Goal: Complete application form

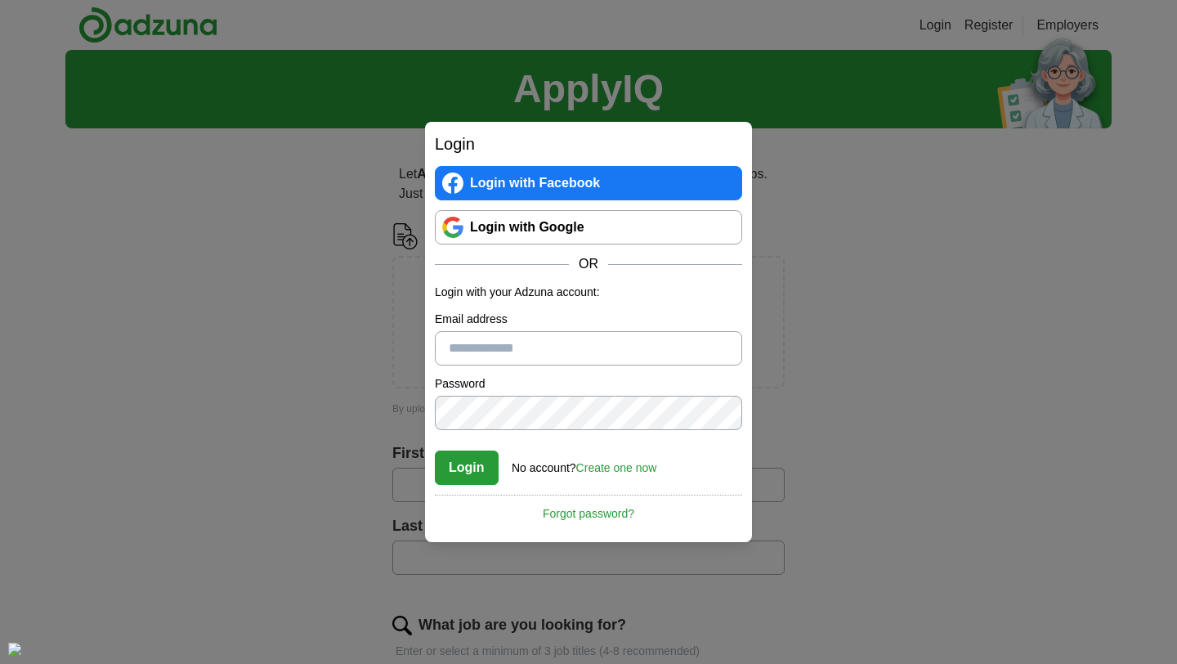
click at [566, 341] on input "Email address" at bounding box center [588, 348] width 307 height 34
type input "**********"
click at [470, 471] on button "Login" at bounding box center [467, 468] width 64 height 34
click at [604, 232] on link "Login with Google" at bounding box center [588, 227] width 307 height 34
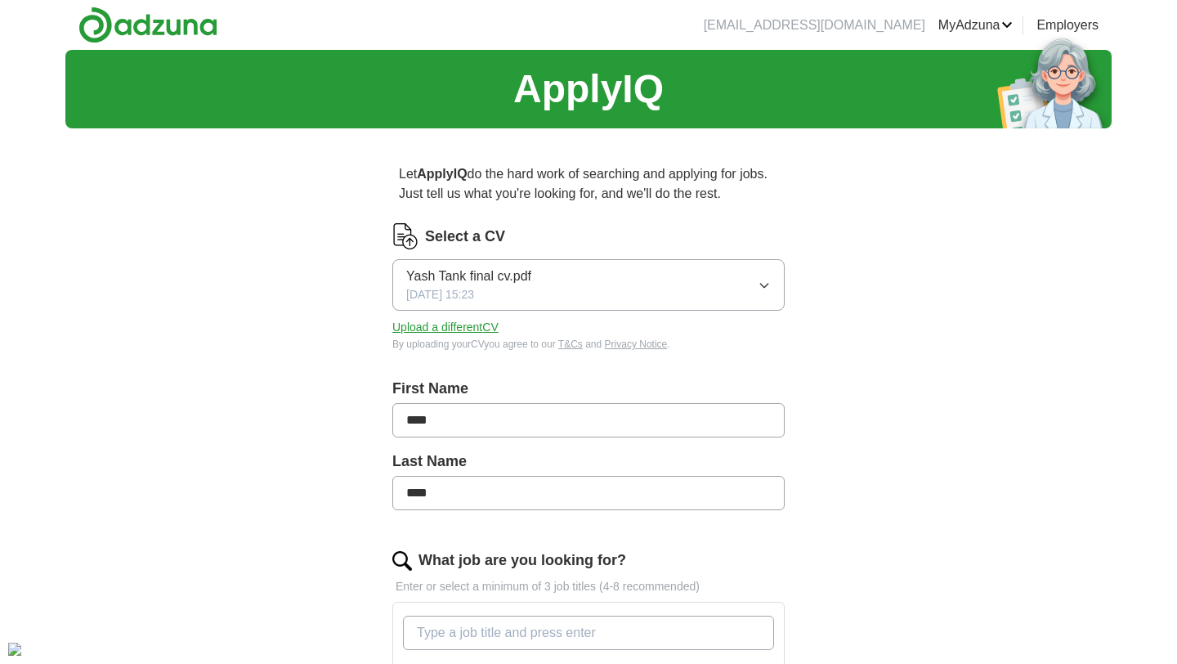
click at [473, 329] on button "Upload a different CV" at bounding box center [445, 327] width 106 height 17
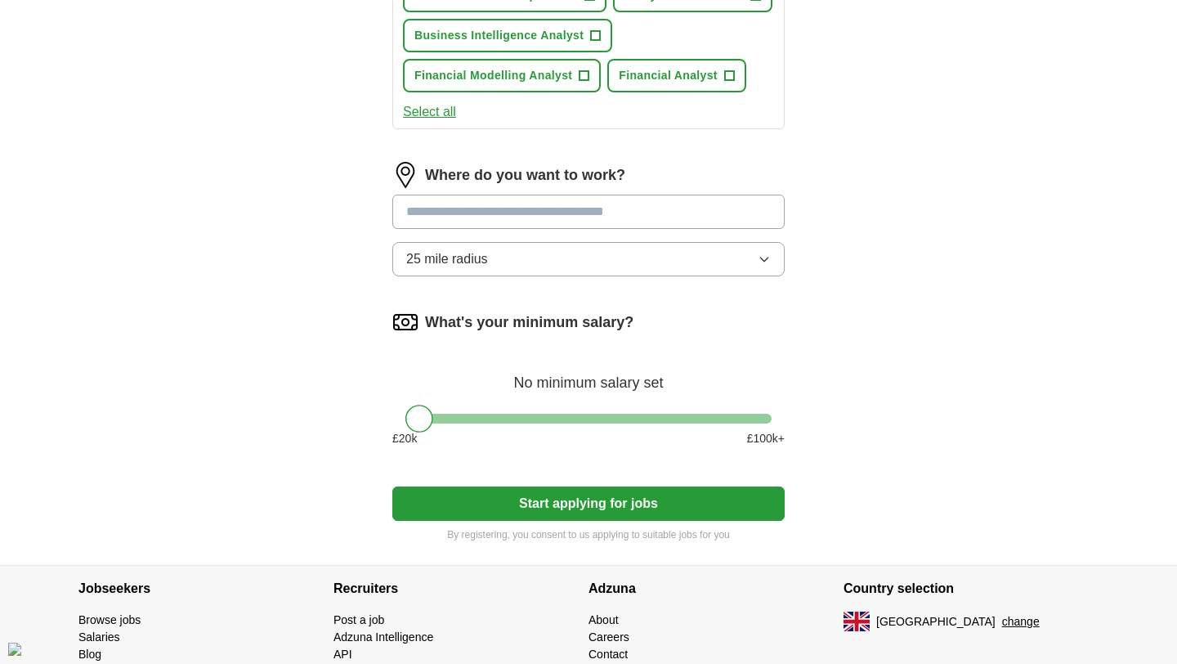
scroll to position [759, 0]
drag, startPoint x: 403, startPoint y: 424, endPoint x: 464, endPoint y: 422, distance: 61.4
click at [465, 426] on div "What's your minimum salary? No minimum salary set £ 20 k £ 100 k+" at bounding box center [588, 383] width 392 height 151
click at [464, 420] on div at bounding box center [589, 418] width 366 height 10
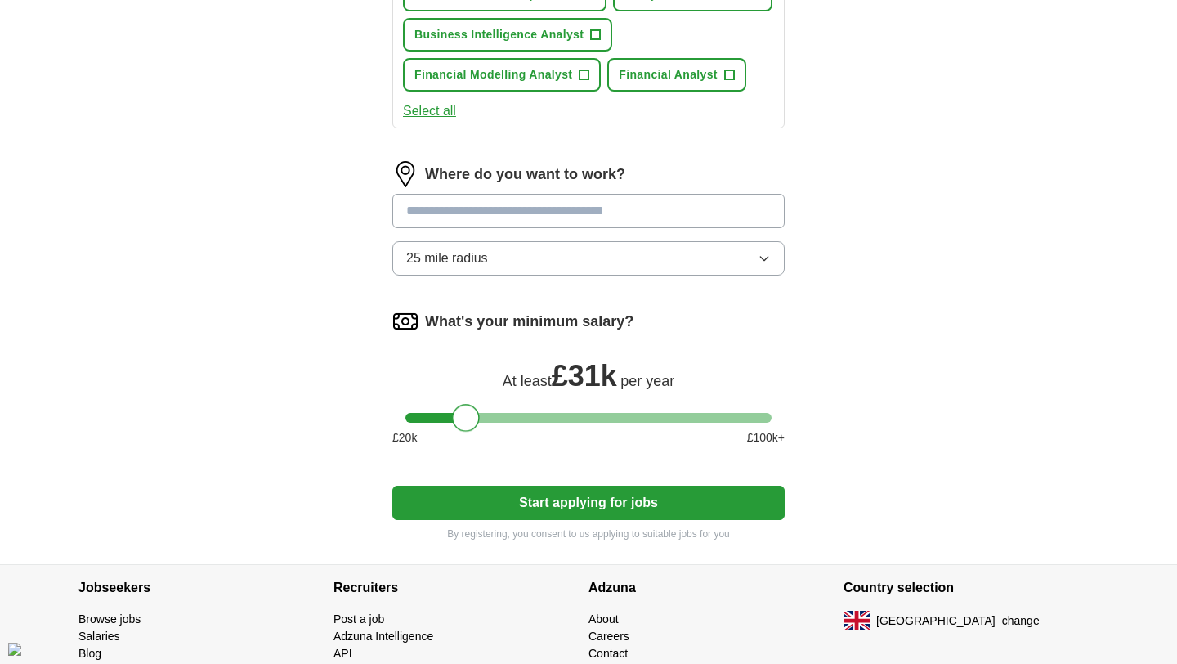
click at [514, 423] on div at bounding box center [589, 418] width 366 height 10
click at [567, 423] on div at bounding box center [589, 418] width 366 height 10
click at [553, 417] on div at bounding box center [589, 418] width 366 height 10
click at [536, 414] on div at bounding box center [589, 418] width 366 height 10
click at [542, 216] on input at bounding box center [588, 211] width 392 height 34
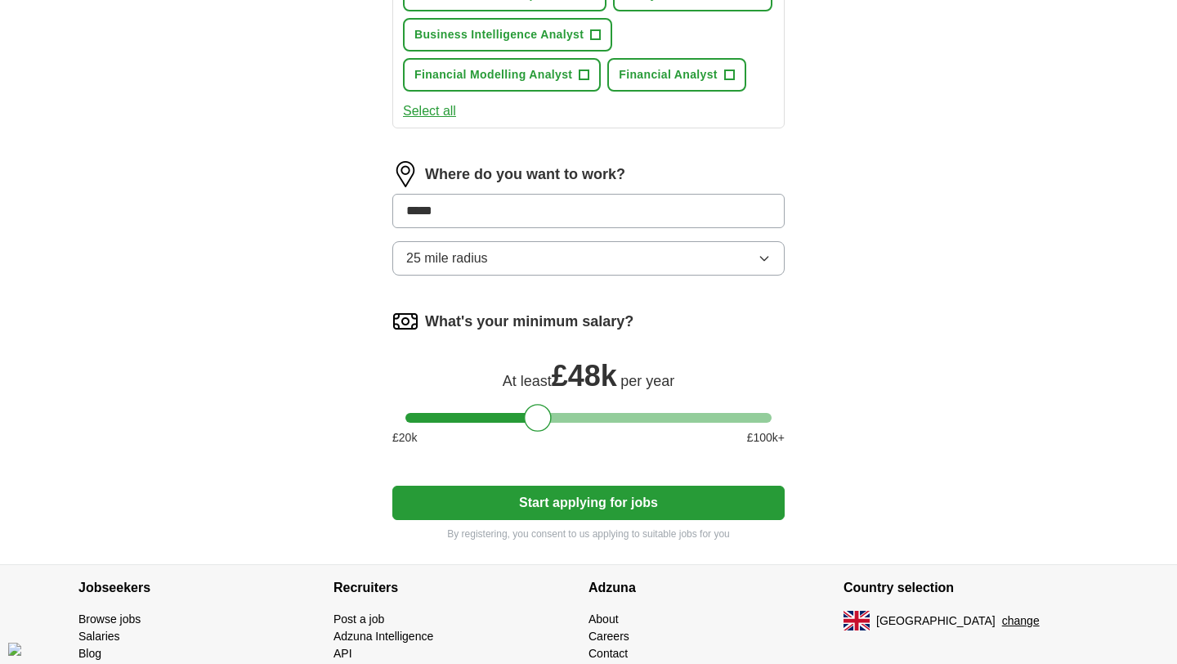
type input "******"
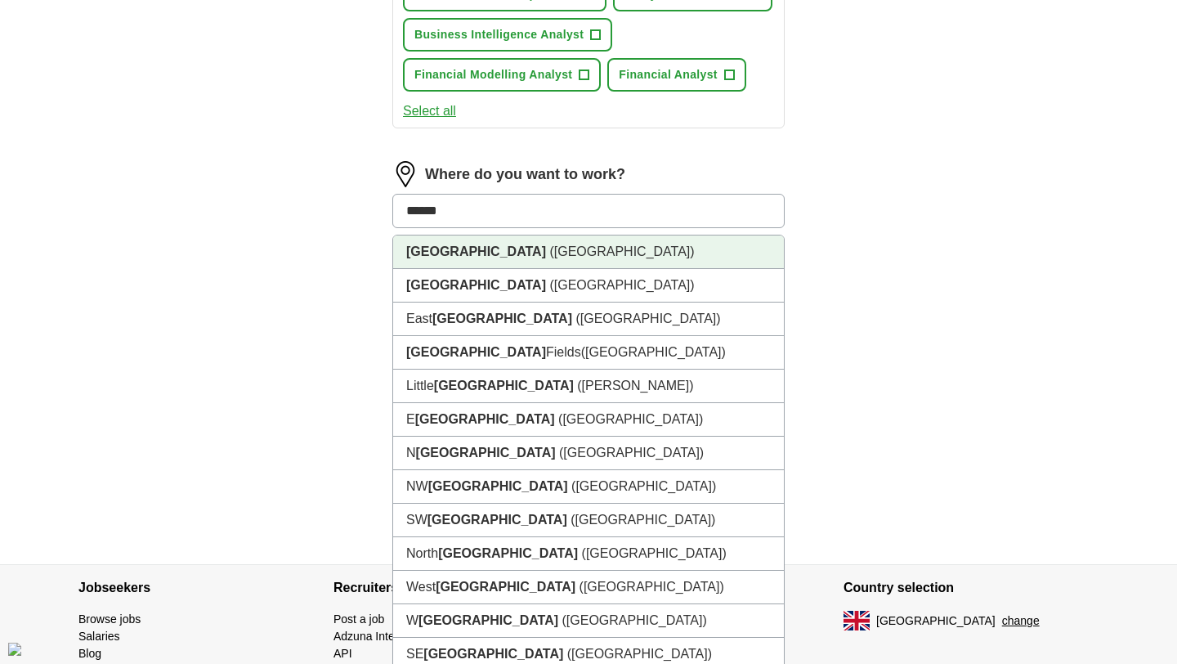
click at [506, 252] on li "London (UK)" at bounding box center [588, 252] width 391 height 34
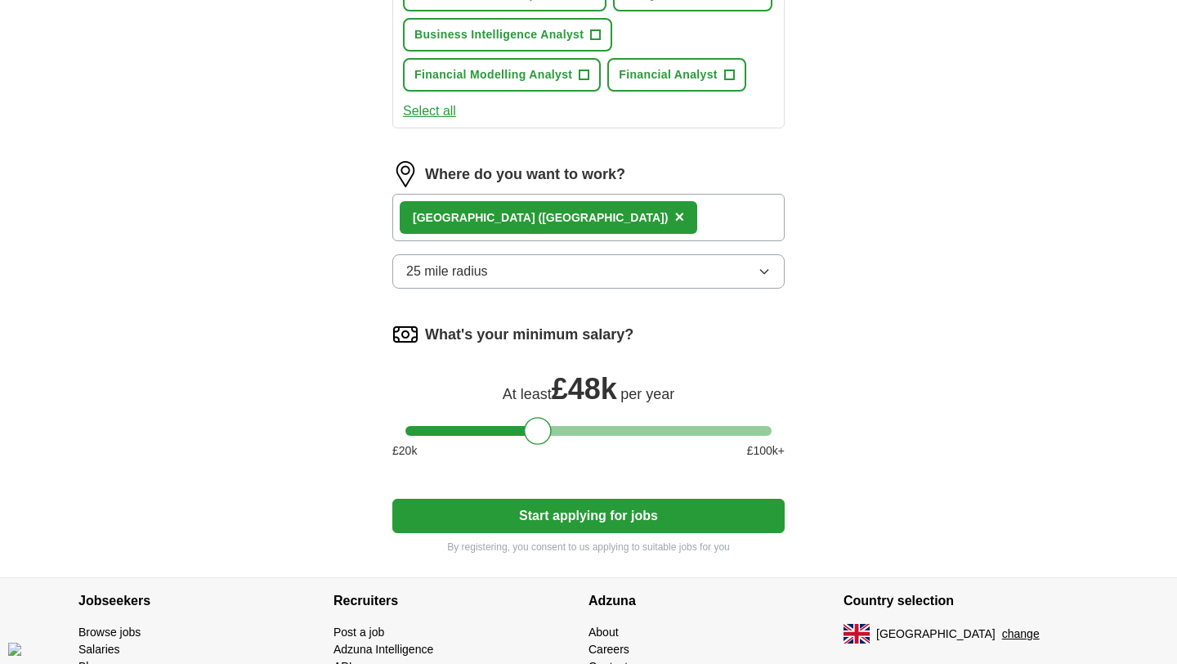
click at [634, 524] on button "Start applying for jobs" at bounding box center [588, 516] width 392 height 34
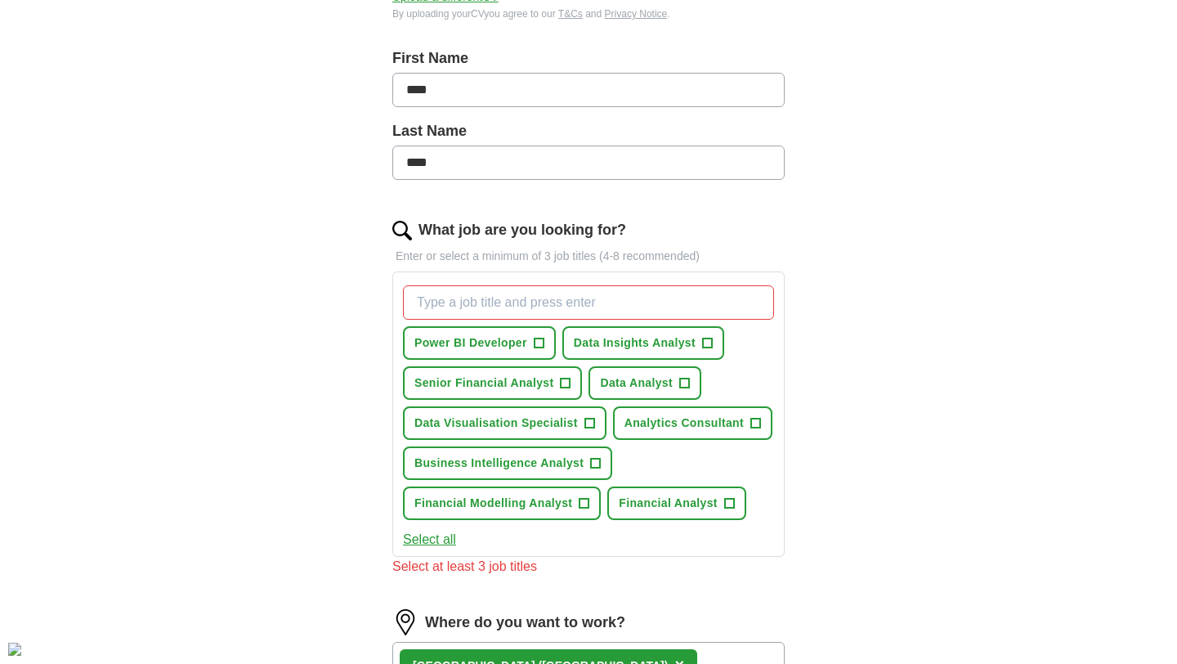
scroll to position [232, 0]
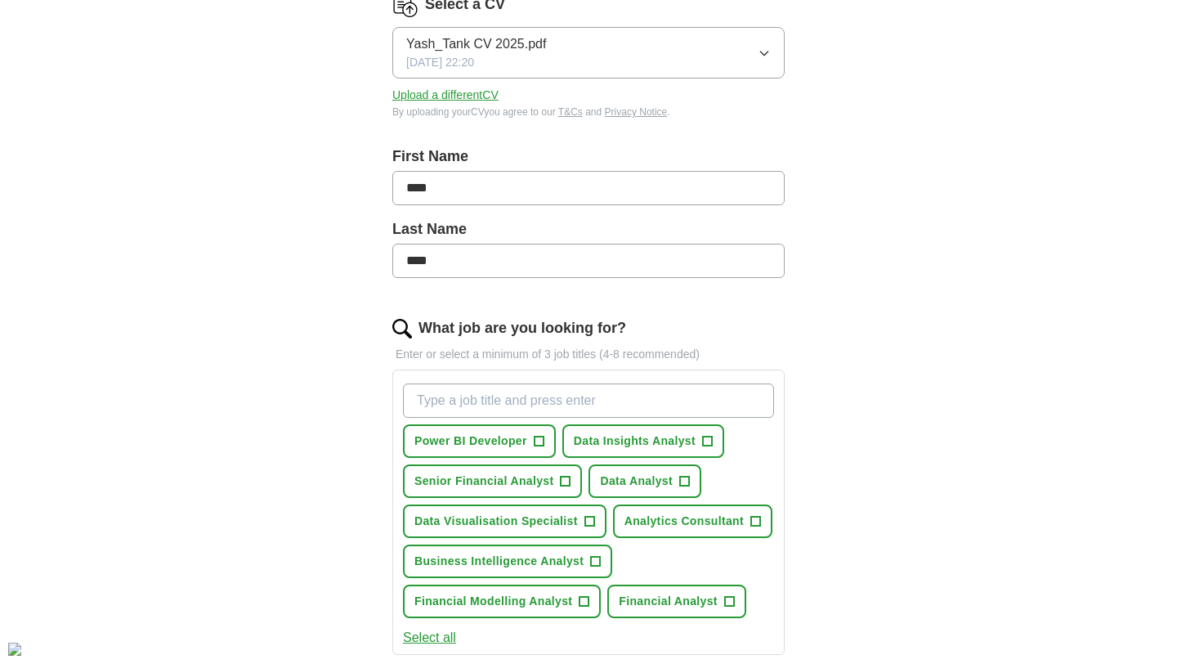
click at [602, 409] on input "What job are you looking for?" at bounding box center [588, 400] width 371 height 34
type input "finan"
click at [718, 601] on button "Financial Analyst +" at bounding box center [676, 602] width 139 height 34
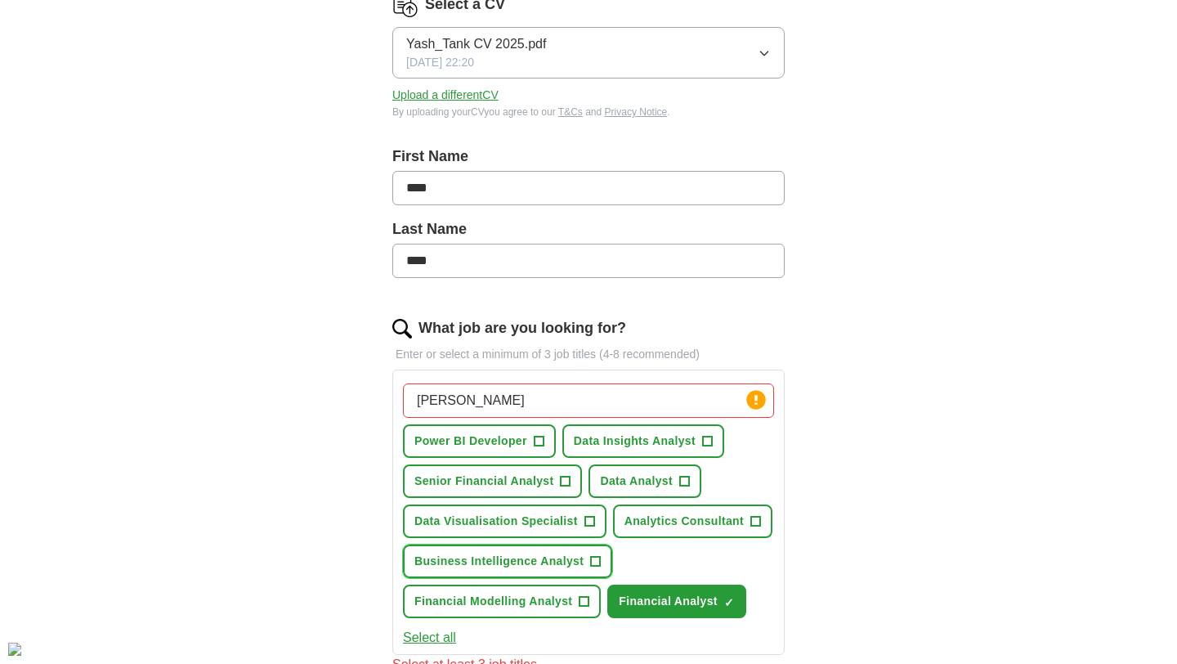
click at [540, 563] on span "Business Intelligence Analyst" at bounding box center [499, 561] width 169 height 17
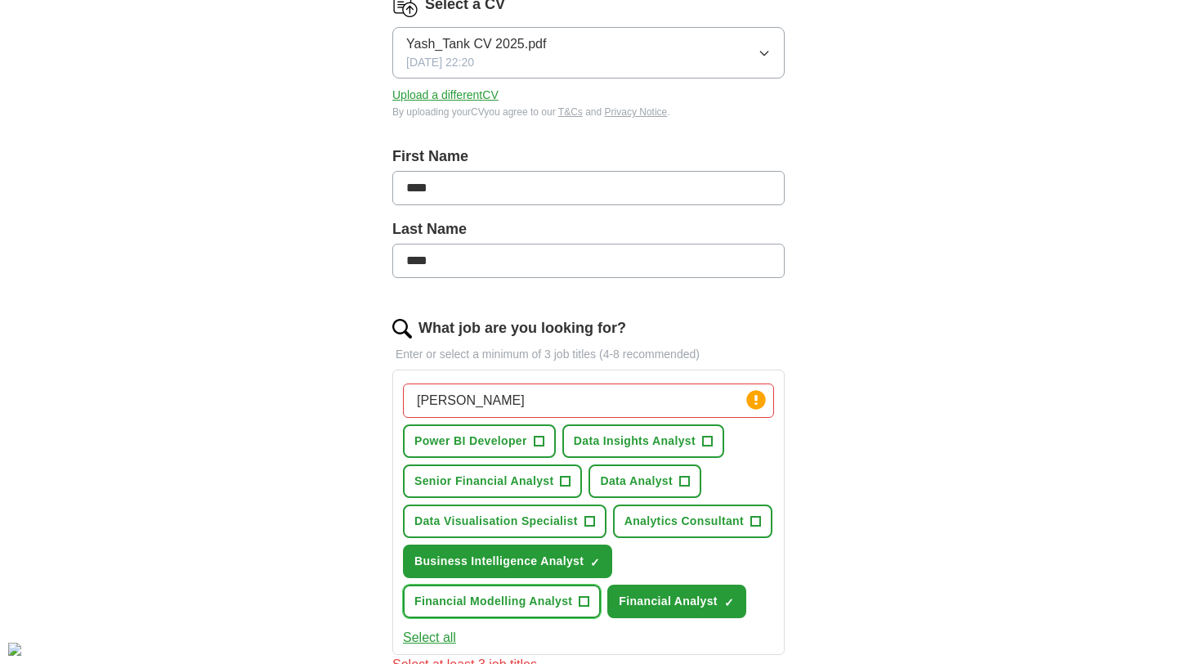
click at [540, 596] on span "Financial Modelling Analyst" at bounding box center [494, 601] width 158 height 17
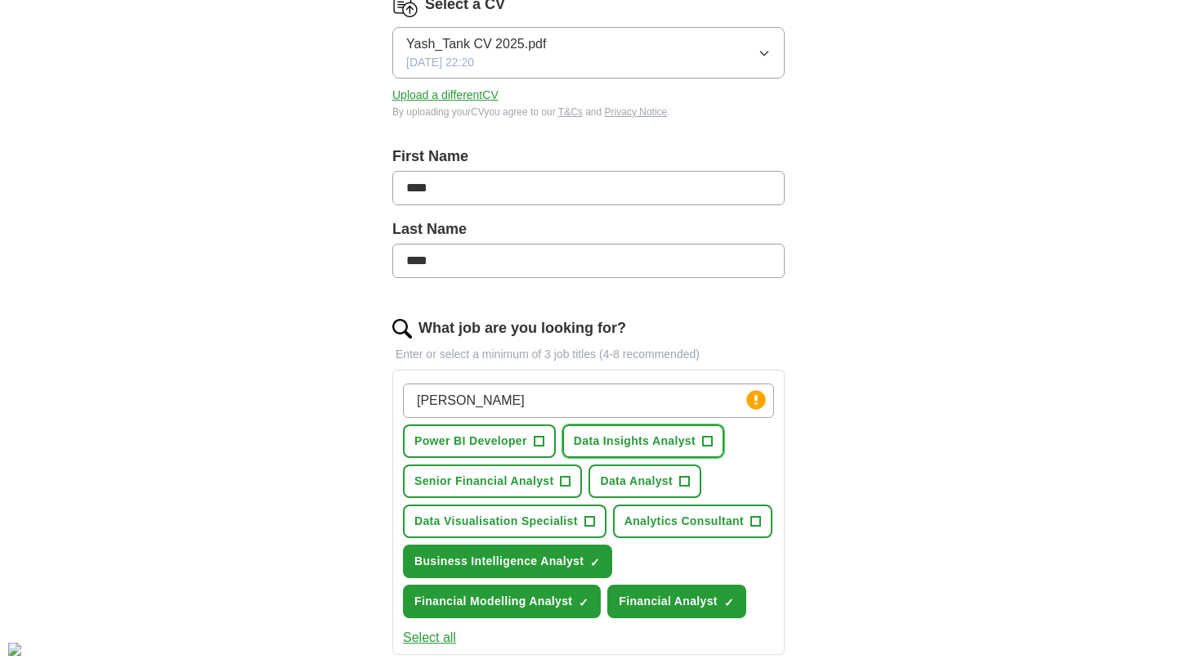
click at [659, 442] on span "Data Insights Analyst" at bounding box center [635, 441] width 122 height 17
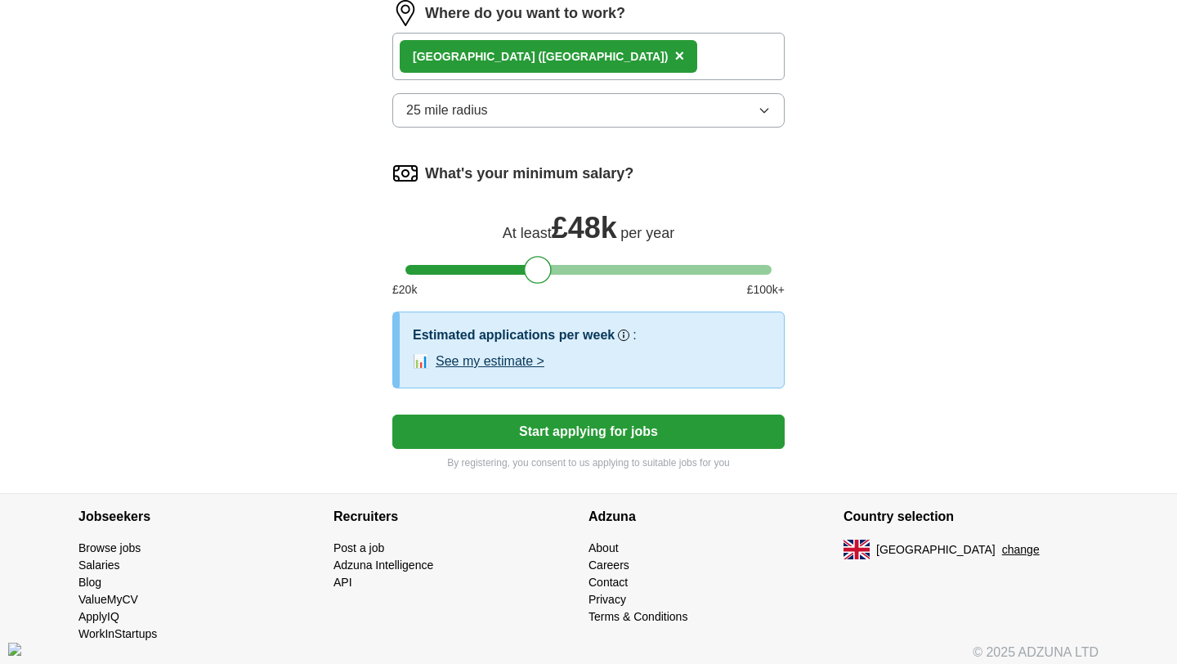
scroll to position [916, 0]
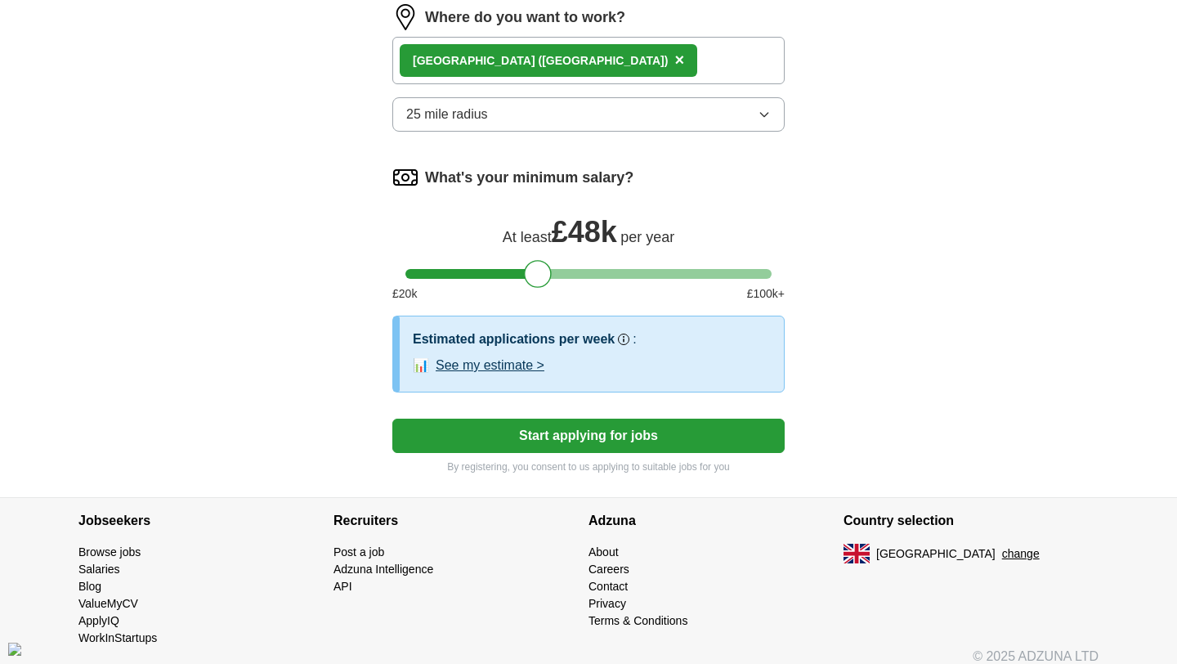
click at [590, 437] on button "Start applying for jobs" at bounding box center [588, 436] width 392 height 34
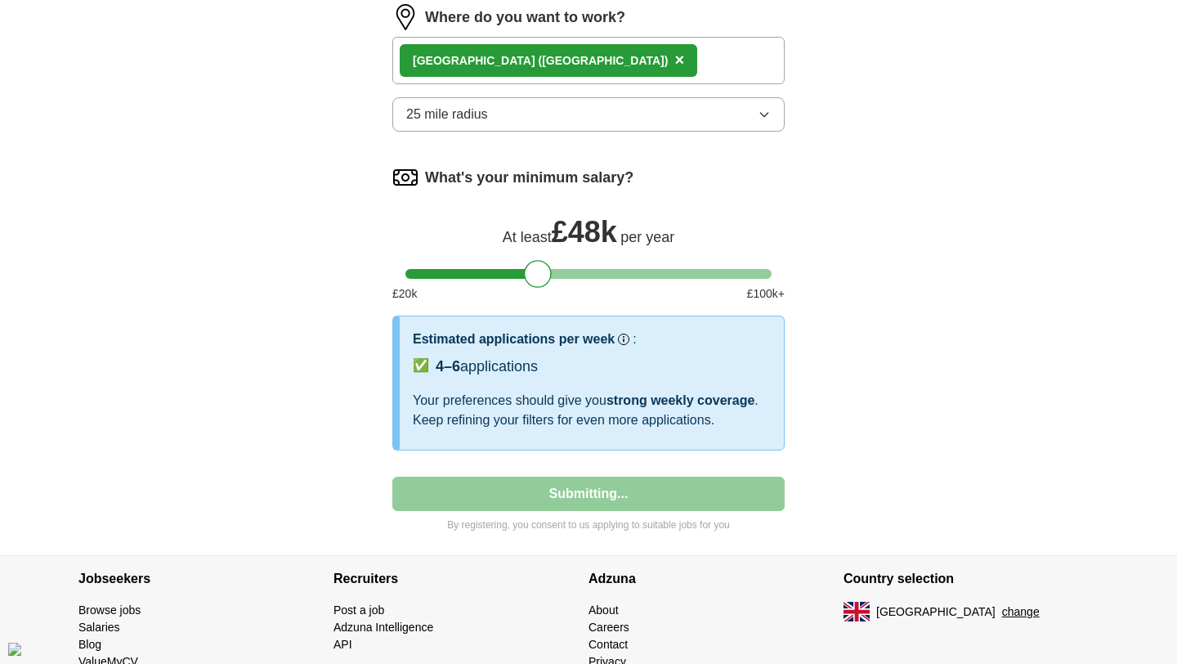
select select "**"
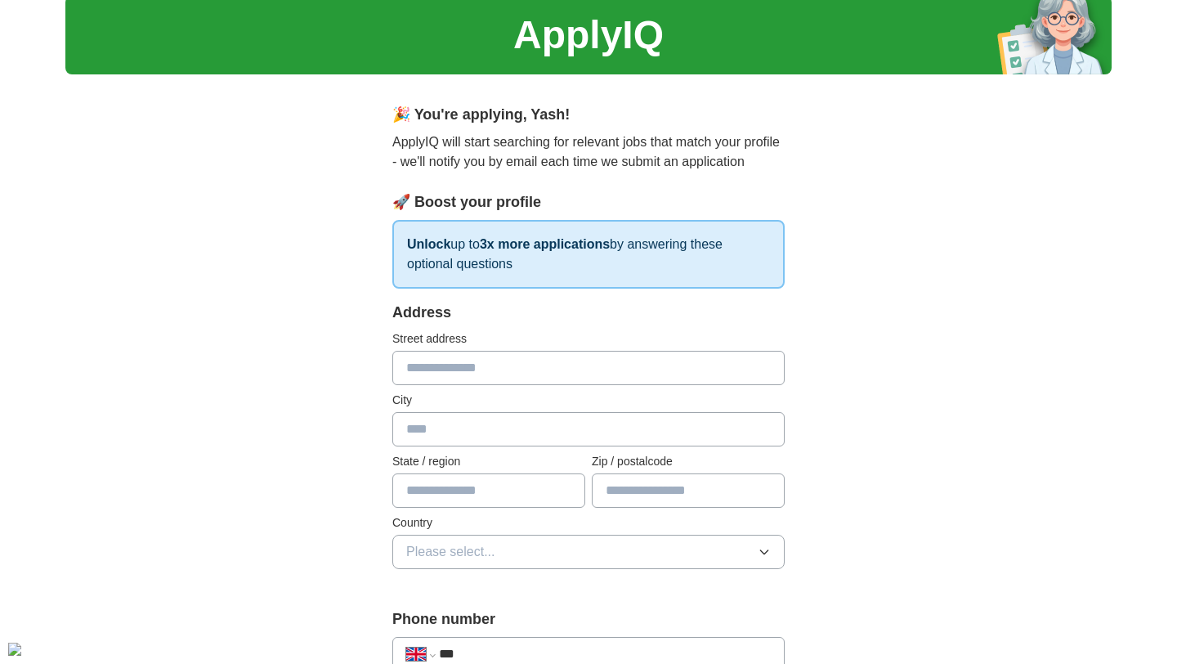
scroll to position [74, 0]
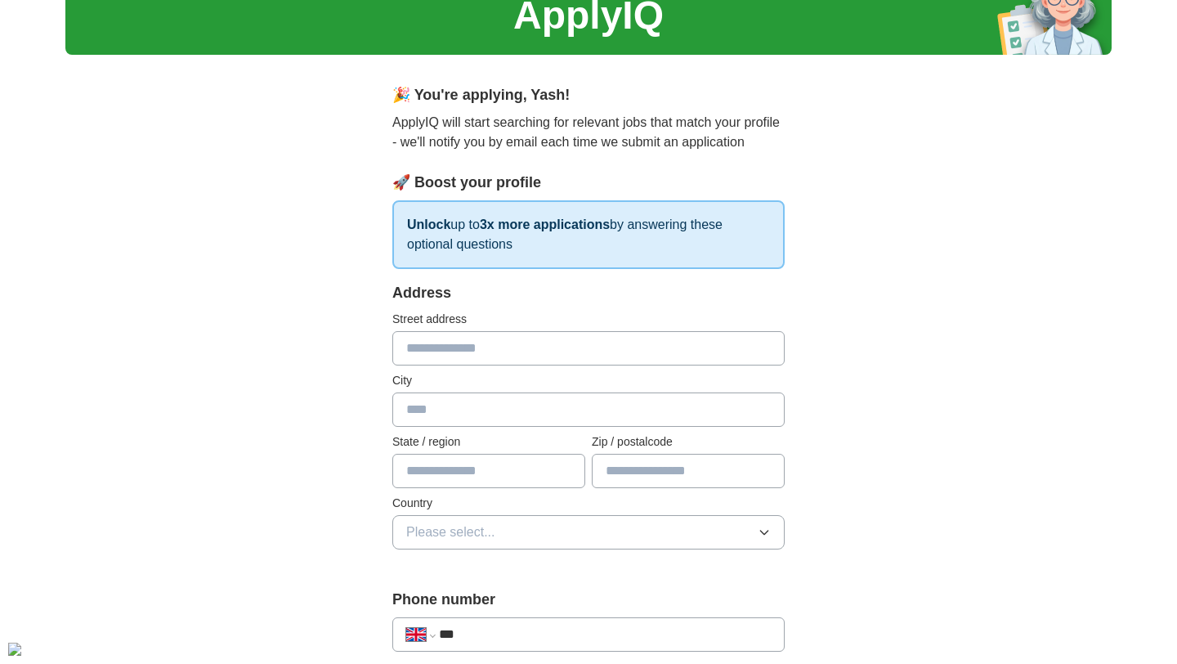
click at [536, 343] on input "text" at bounding box center [588, 348] width 392 height 34
type input "**********"
type input "********"
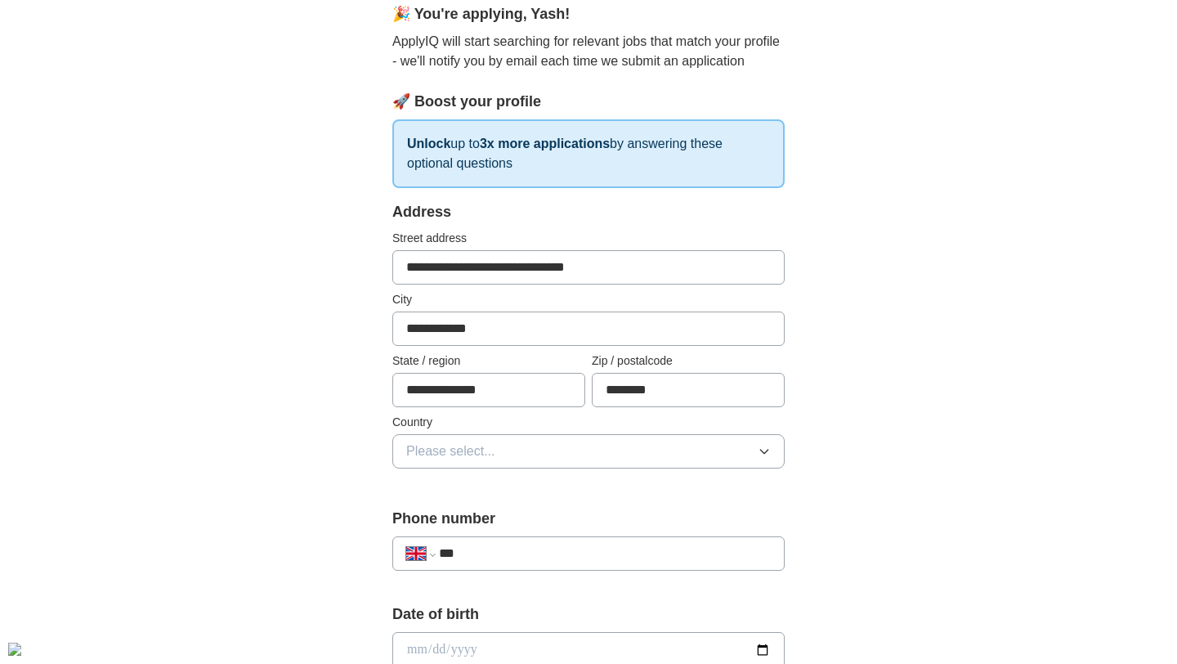
scroll to position [420, 0]
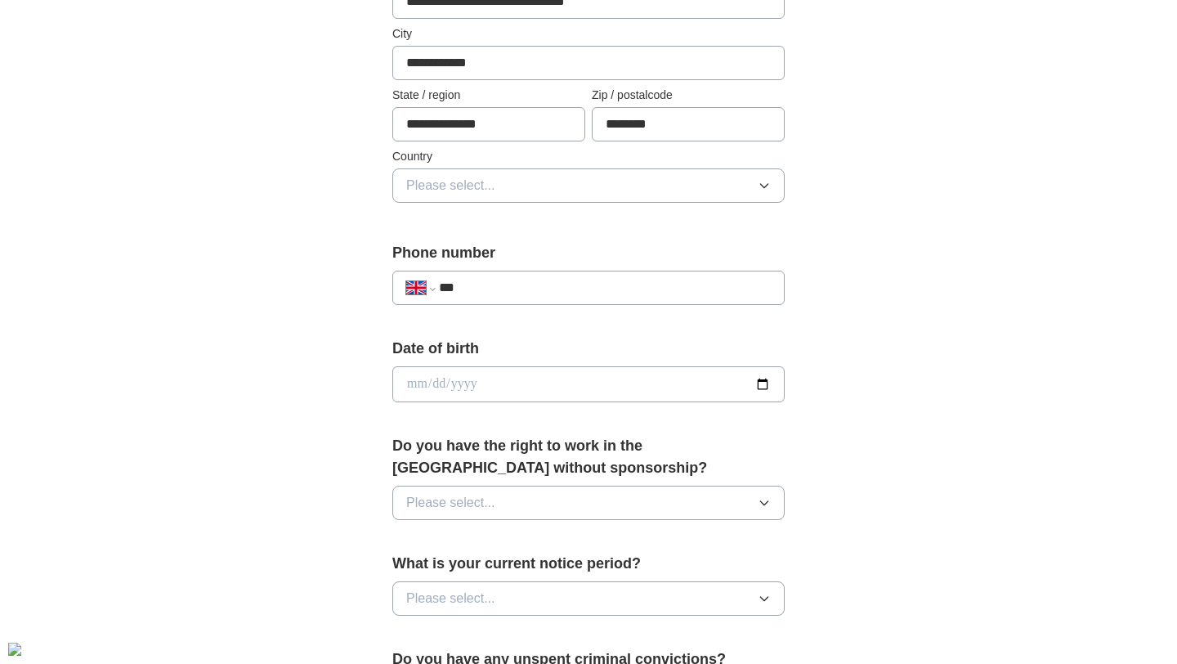
click at [531, 291] on input "***" at bounding box center [605, 288] width 332 height 20
type input "**********"
click at [568, 379] on input "date" at bounding box center [588, 384] width 392 height 36
click at [842, 429] on div "**********" at bounding box center [588, 408] width 523 height 1375
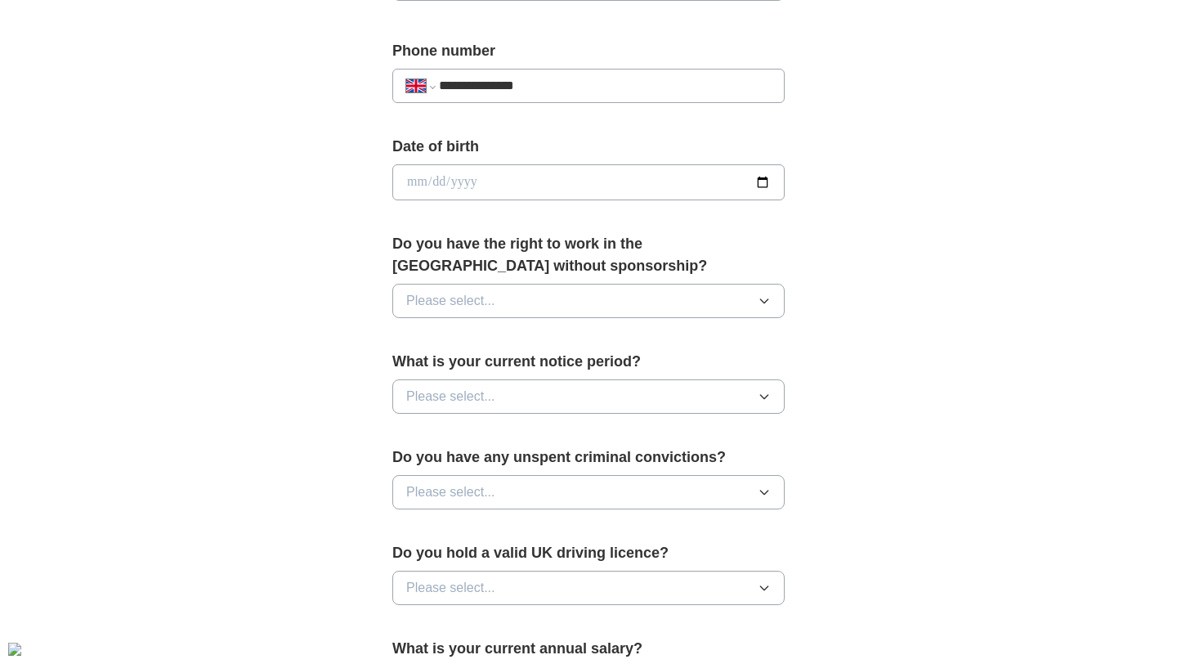
scroll to position [695, 0]
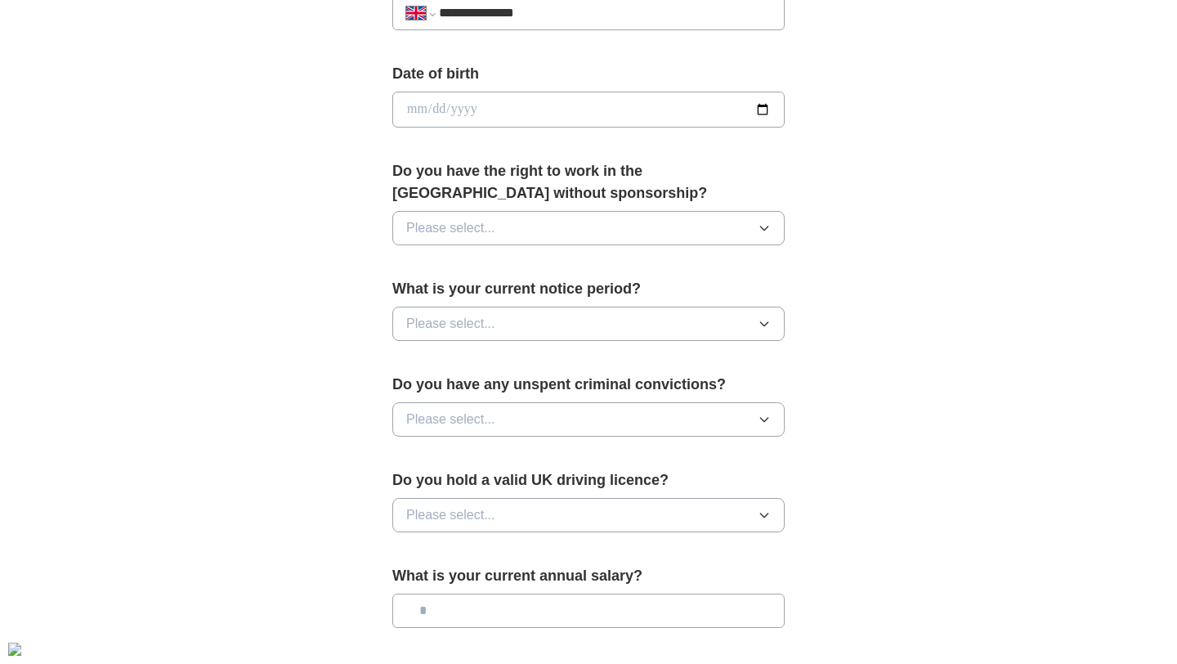
click at [614, 220] on button "Please select..." at bounding box center [588, 228] width 392 height 34
click at [555, 260] on div "Yes" at bounding box center [588, 266] width 365 height 20
click at [545, 317] on button "Please select..." at bounding box center [588, 324] width 392 height 34
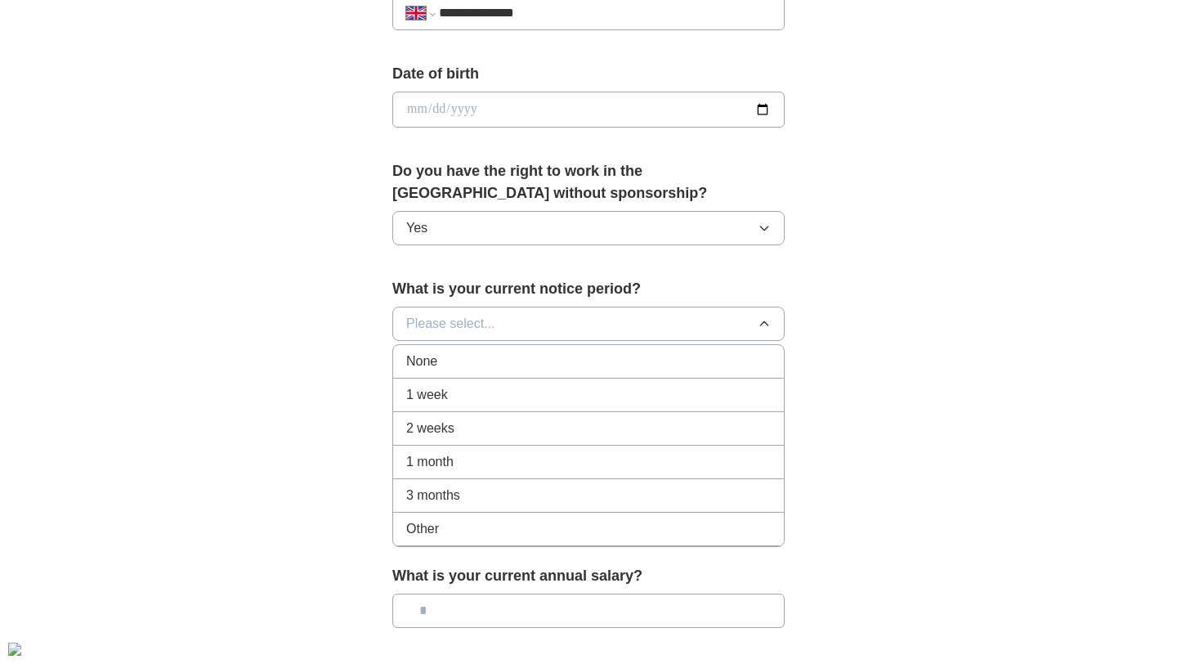
click at [459, 453] on div "1 month" at bounding box center [588, 462] width 365 height 20
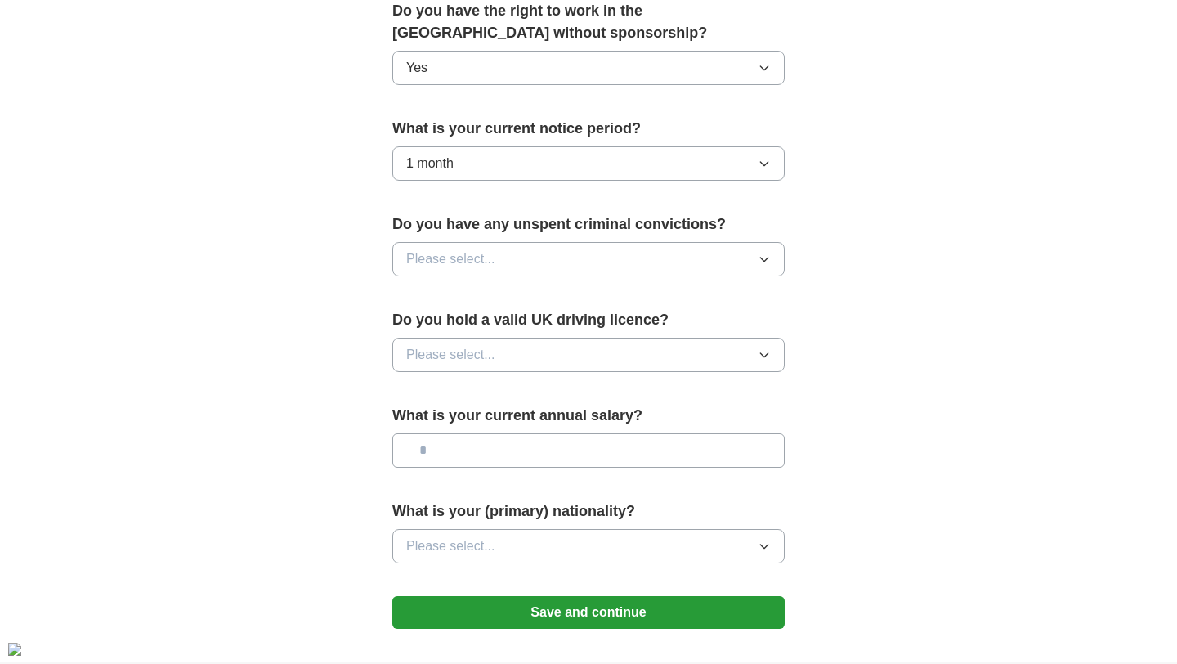
scroll to position [866, 0]
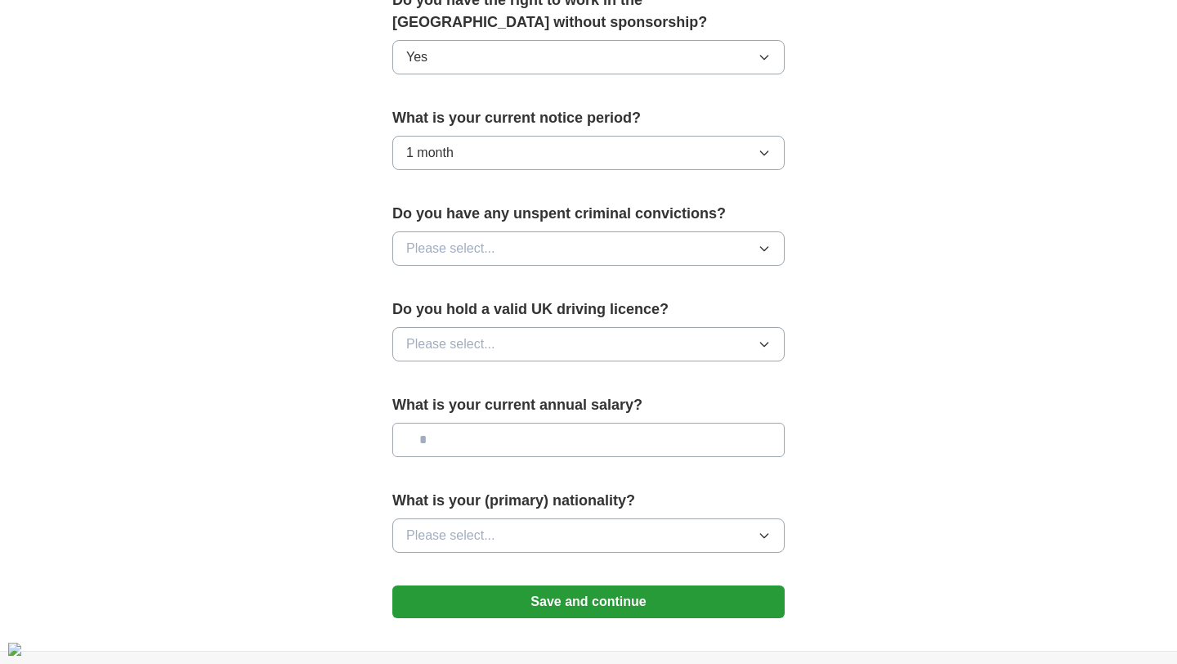
click at [522, 235] on button "Please select..." at bounding box center [588, 248] width 392 height 34
click at [482, 309] on li "No" at bounding box center [588, 320] width 391 height 34
click at [476, 341] on span "Please select..." at bounding box center [450, 344] width 89 height 20
click at [476, 391] on div "Yes" at bounding box center [588, 382] width 365 height 20
click at [472, 433] on input "text" at bounding box center [588, 440] width 392 height 34
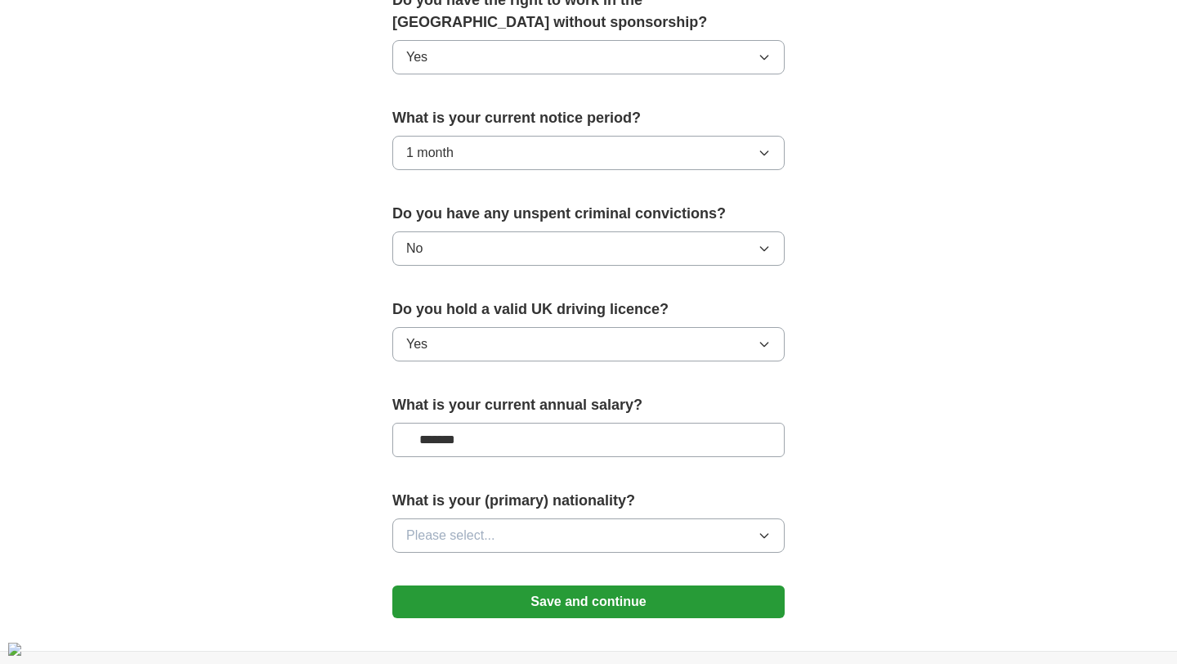
type input "*******"
click at [520, 529] on button "Please select..." at bounding box center [588, 535] width 392 height 34
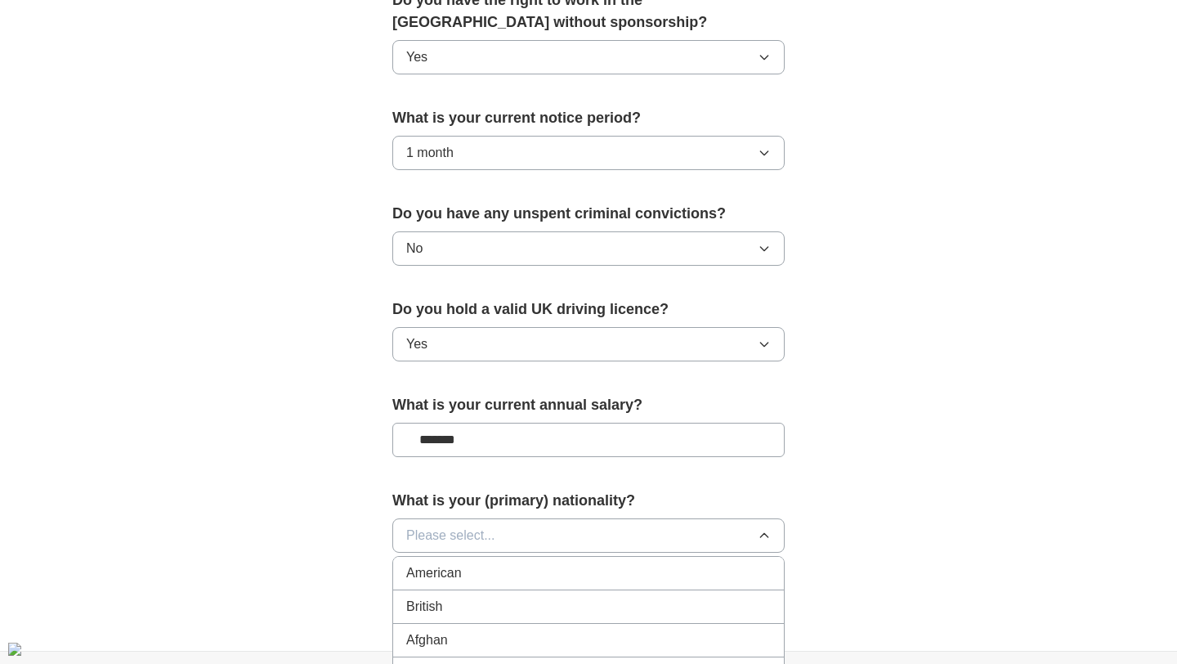
click at [520, 529] on button "Please select..." at bounding box center [588, 535] width 392 height 34
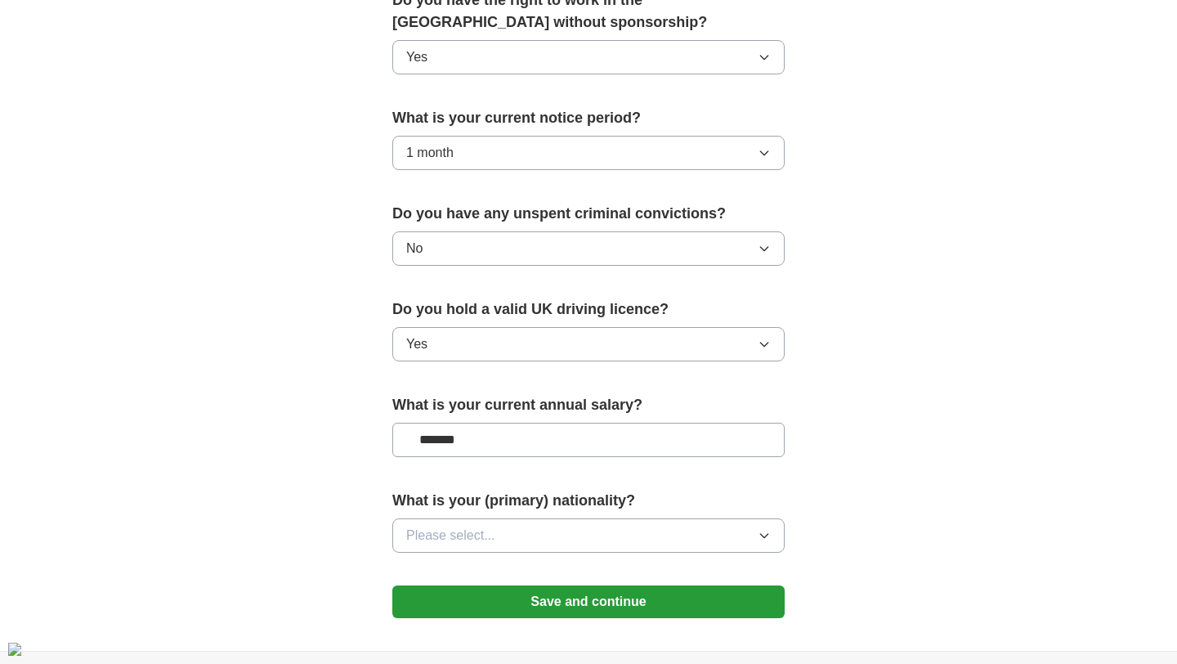
click at [520, 529] on button "Please select..." at bounding box center [588, 535] width 392 height 34
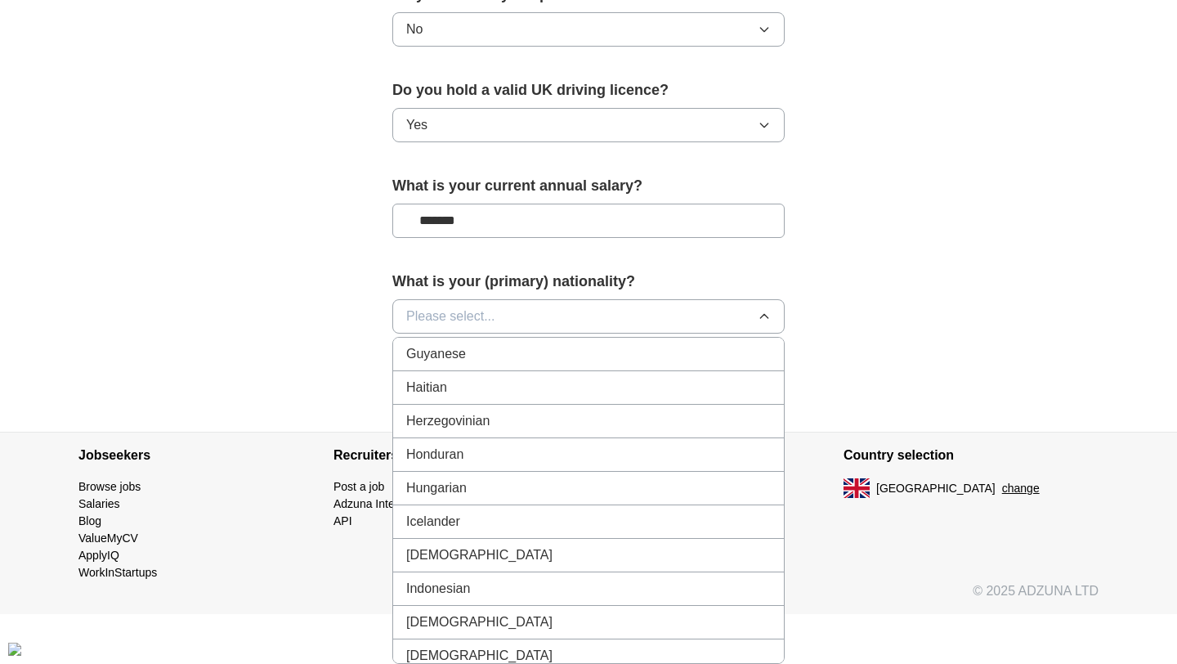
scroll to position [2481, 0]
click at [515, 545] on div "Indian" at bounding box center [588, 555] width 365 height 20
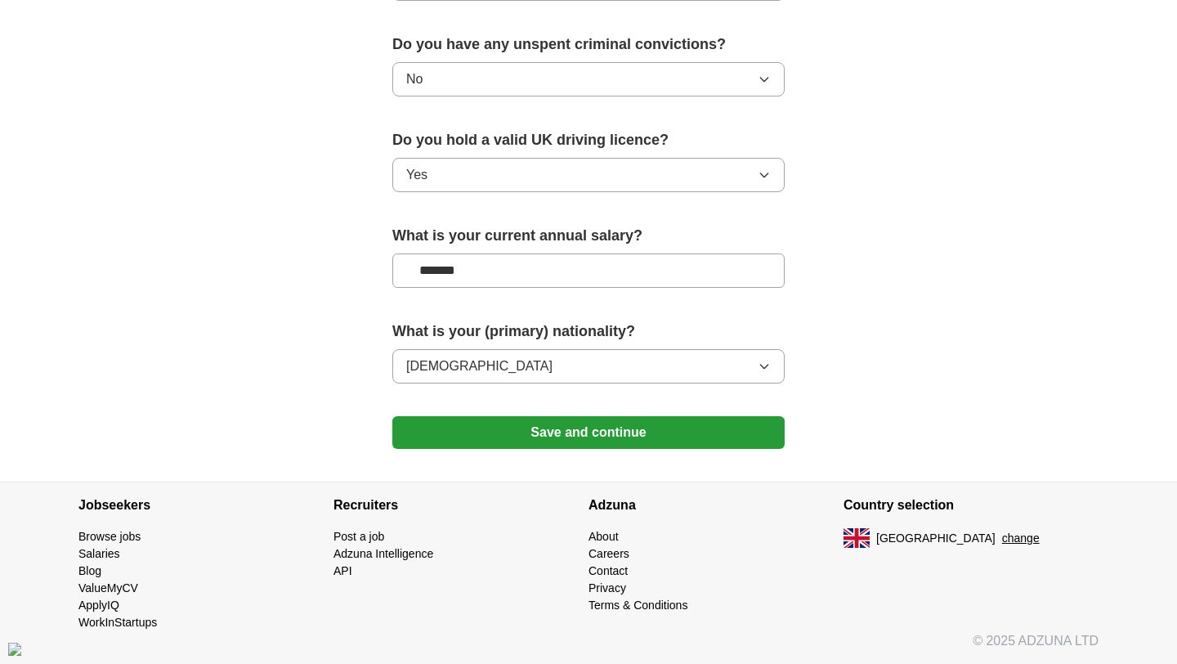
click at [617, 435] on button "Save and continue" at bounding box center [588, 432] width 392 height 33
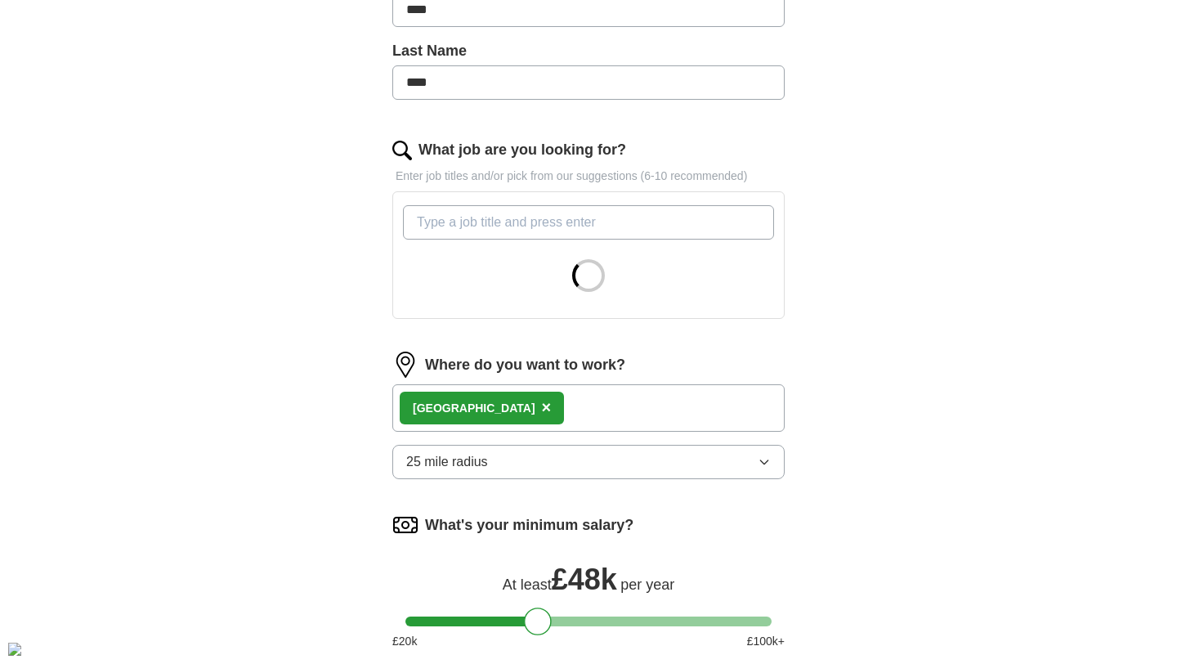
scroll to position [729, 0]
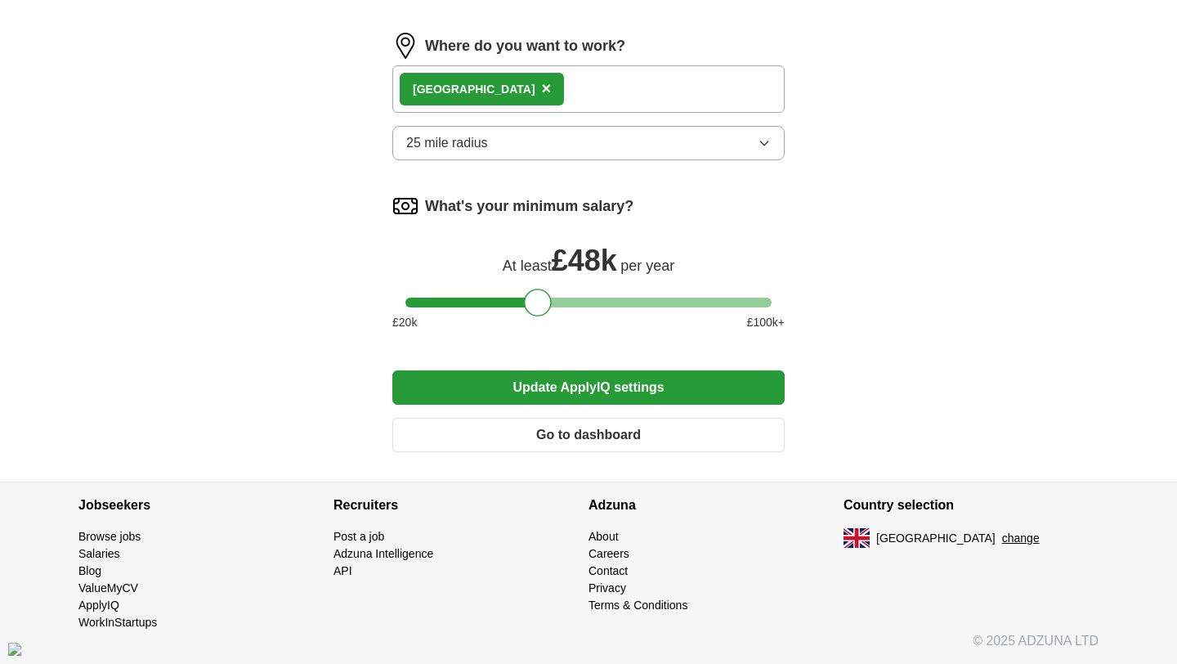
click at [555, 428] on button "Go to dashboard" at bounding box center [588, 435] width 392 height 34
